Goal: Task Accomplishment & Management: Manage account settings

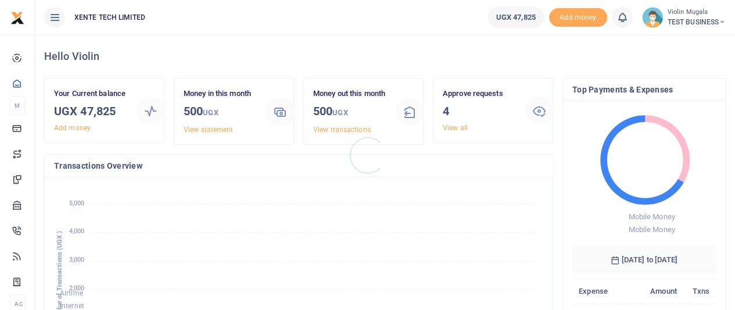
scroll to position [9, 9]
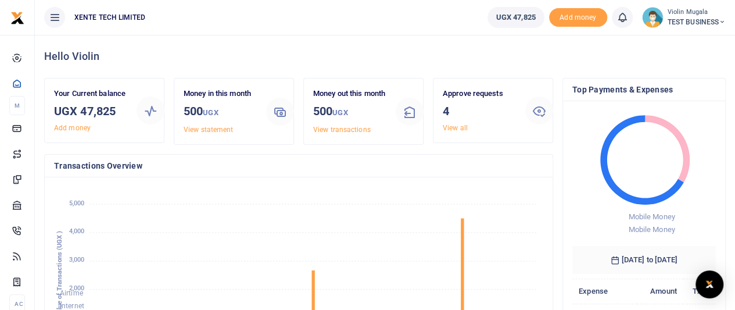
click at [703, 13] on small "Violin Mugala" at bounding box center [696, 13] width 58 height 10
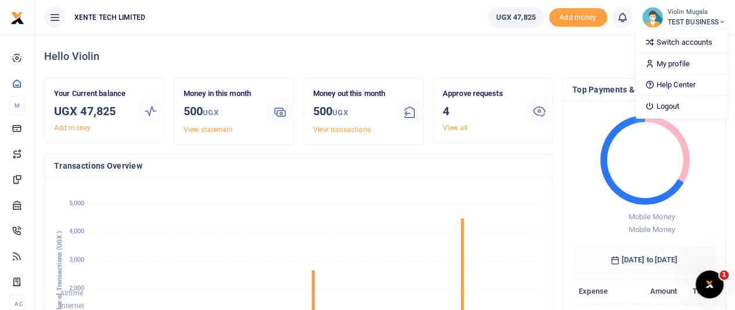
scroll to position [0, 0]
click at [689, 66] on link "My profile" at bounding box center [681, 64] width 92 height 16
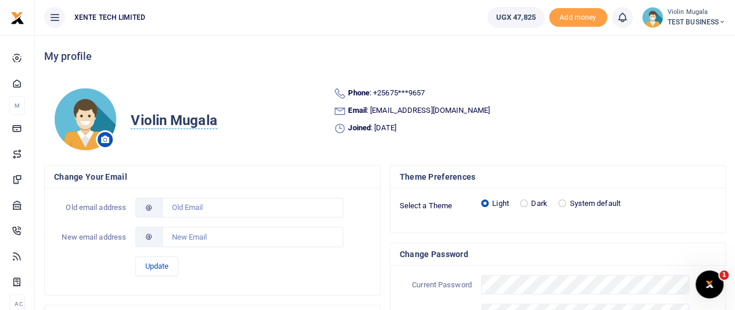
click at [189, 117] on span "Violin Mugala" at bounding box center [174, 120] width 86 height 17
click at [204, 62] on h4 "My profile" at bounding box center [384, 55] width 681 height 13
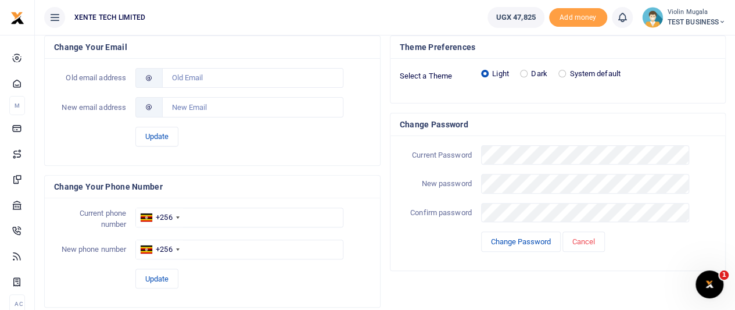
scroll to position [0, 0]
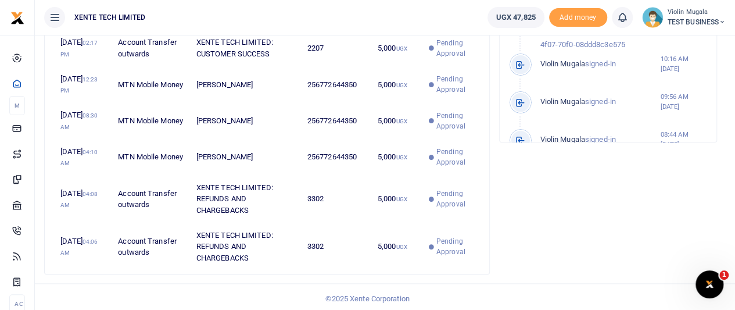
scroll to position [182, 480]
